Goal: Task Accomplishment & Management: Use online tool/utility

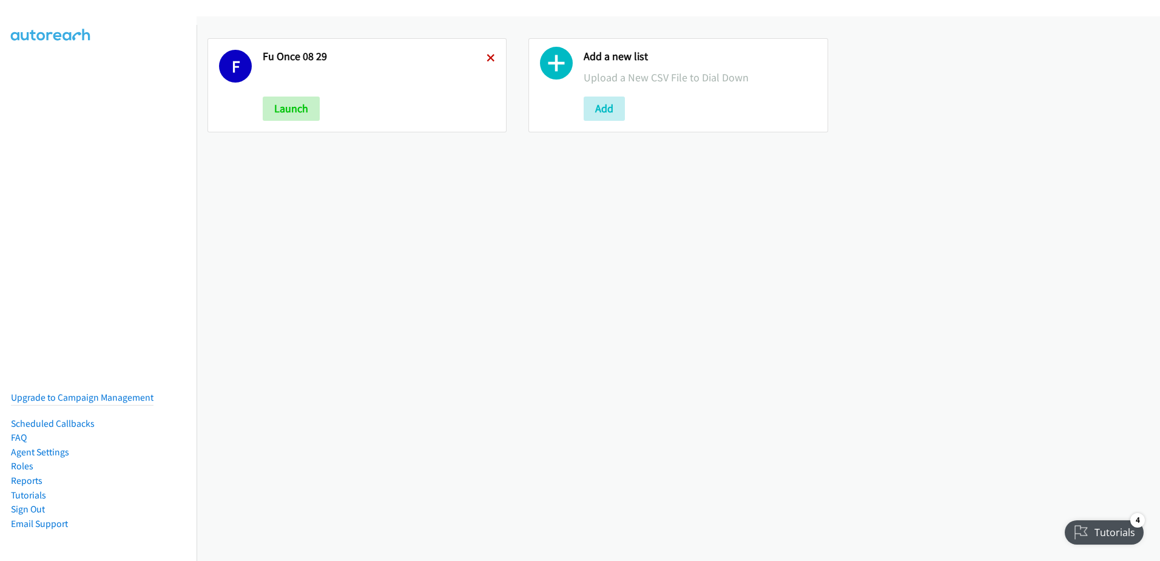
click at [488, 55] on icon at bounding box center [491, 59] width 8 height 8
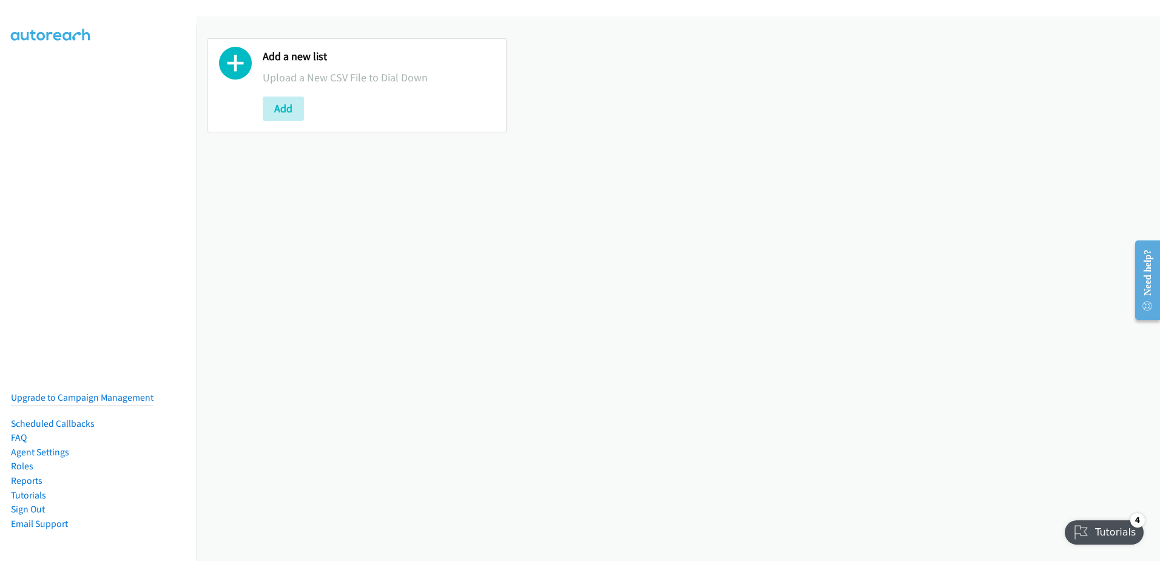
click at [5, 74] on nav "Upgrade to Campaign Management Scheduled Callbacks FAQ Agent Settings Roles Rep…" at bounding box center [98, 305] width 197 height 561
click at [10, 71] on nav "Upgrade to Campaign Management Scheduled Callbacks FAQ Agent Settings Roles Rep…" at bounding box center [98, 305] width 197 height 561
click at [3, 70] on nav "Upgrade to Campaign Management Scheduled Callbacks FAQ Agent Settings Roles Rep…" at bounding box center [98, 305] width 197 height 561
click at [6, 70] on nav "Upgrade to Campaign Management Scheduled Callbacks FAQ Agent Settings Roles Rep…" at bounding box center [98, 305] width 197 height 561
click at [7, 70] on nav "Upgrade to Campaign Management Scheduled Callbacks FAQ Agent Settings Roles Rep…" at bounding box center [98, 305] width 197 height 561
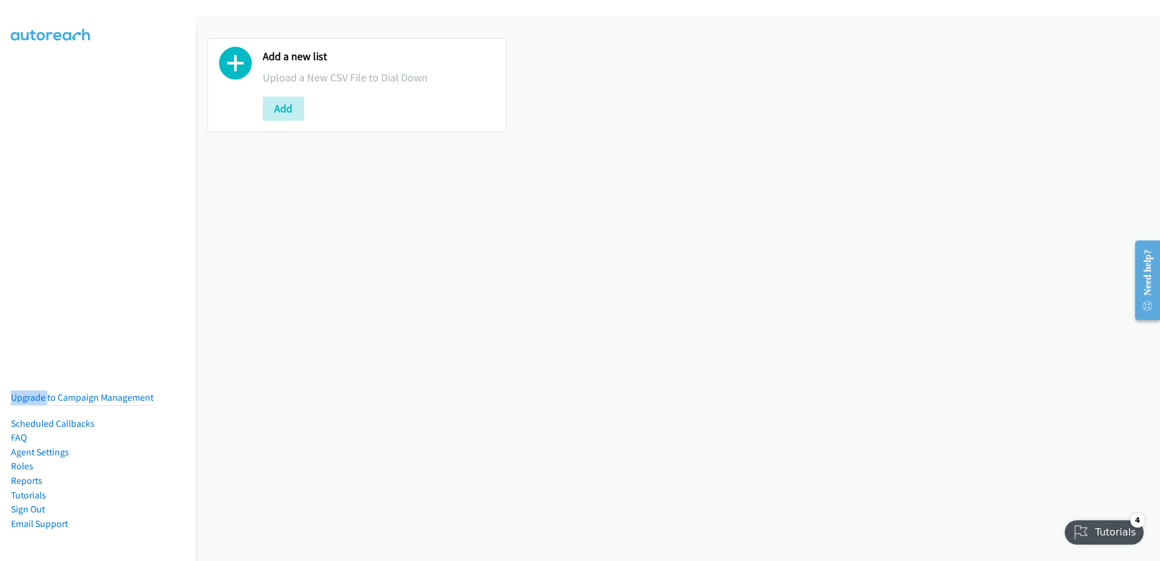
click at [7, 70] on nav "Upgrade to Campaign Management Scheduled Callbacks FAQ Agent Settings Roles Rep…" at bounding box center [98, 305] width 197 height 561
click at [282, 103] on button "Add" at bounding box center [283, 108] width 41 height 24
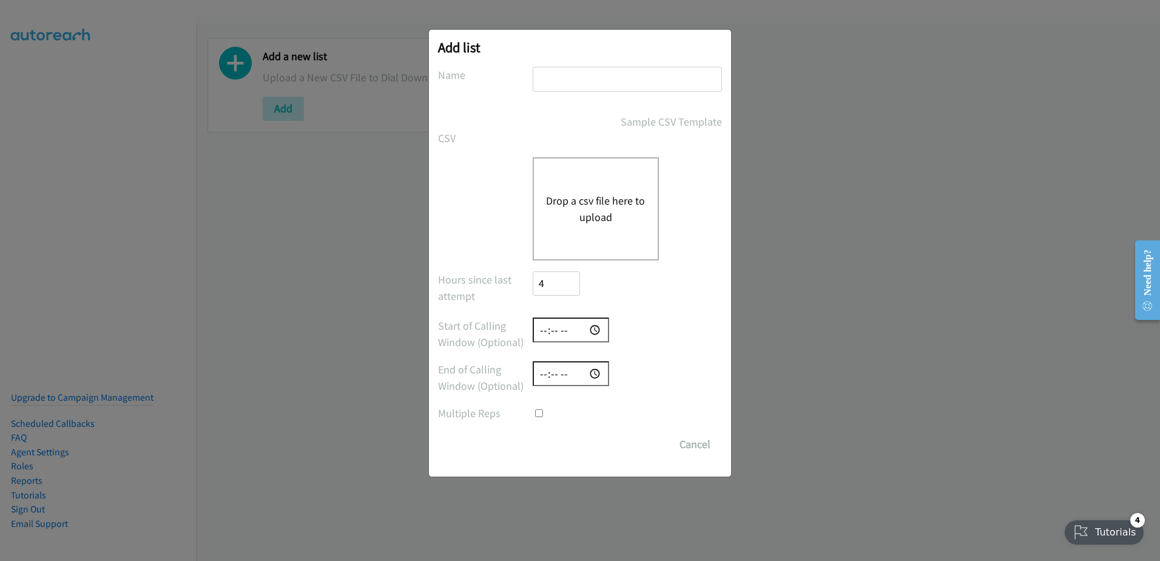
click at [912, 269] on div "Add list No phone fields were returned for that Report or List View Please uplo…" at bounding box center [580, 286] width 1160 height 550
